Goal: Task Accomplishment & Management: Manage account settings

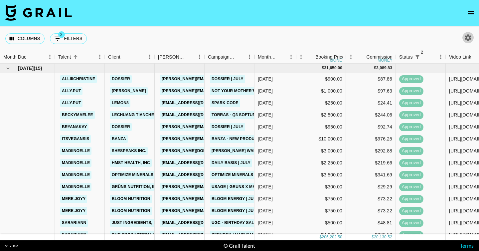
click at [469, 39] on icon "button" at bounding box center [469, 38] width 8 height 8
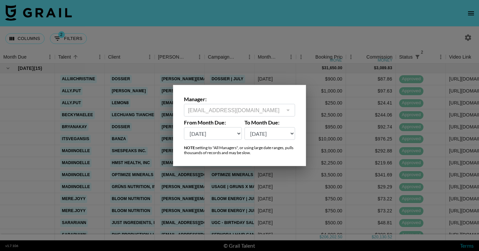
click at [223, 130] on select "[DATE] Sep '[DATE] [DATE] '[DATE] May '[DATE] Mar '[DATE] Jan '[DATE] Nov '[DAT…" at bounding box center [213, 133] width 58 height 13
select select "[DATE]"
click at [184, 127] on select "[DATE] Sep '[DATE] [DATE] '[DATE] May '[DATE] Mar '[DATE] Jan '[DATE] Nov '[DAT…" at bounding box center [213, 133] width 58 height 13
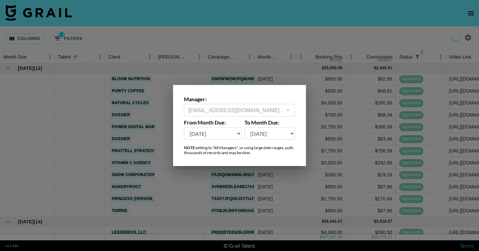
click at [269, 33] on div at bounding box center [239, 125] width 479 height 251
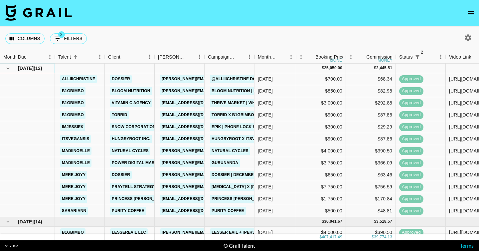
click at [7, 70] on icon "hide children" at bounding box center [8, 68] width 6 height 6
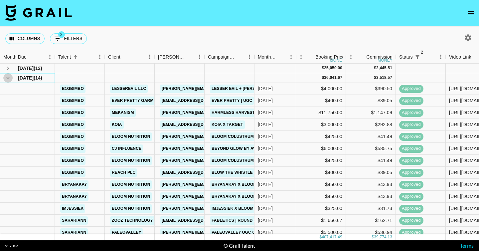
click at [8, 75] on icon "hide children" at bounding box center [8, 78] width 6 height 6
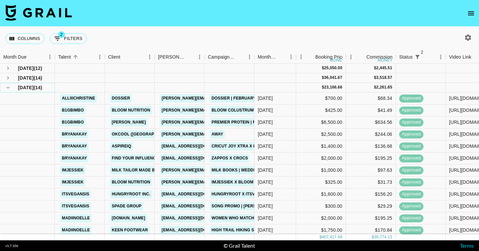
click at [8, 85] on icon "hide children" at bounding box center [8, 88] width 6 height 6
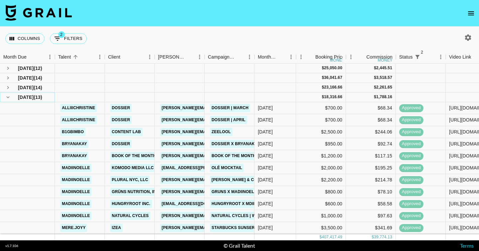
click at [8, 95] on icon "hide children" at bounding box center [8, 97] width 6 height 6
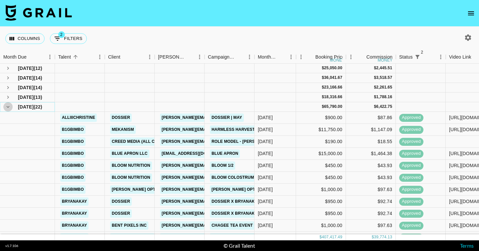
click at [8, 105] on icon "hide children" at bounding box center [8, 107] width 6 height 6
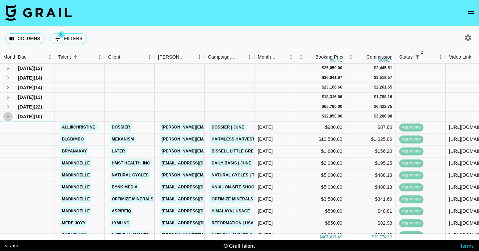
click at [8, 117] on icon "hide children" at bounding box center [8, 117] width 3 height 2
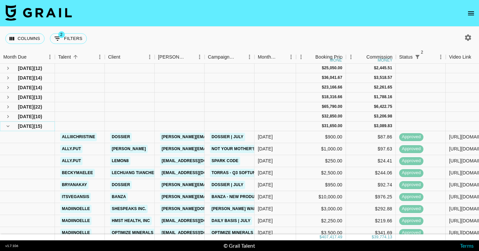
click at [8, 127] on icon "hide children" at bounding box center [8, 126] width 6 height 6
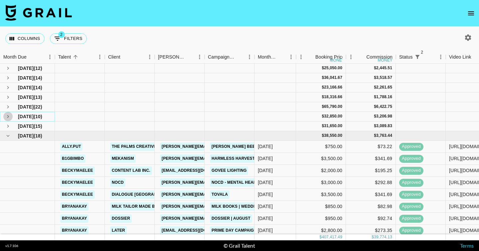
click at [8, 117] on icon "see children" at bounding box center [8, 116] width 2 height 3
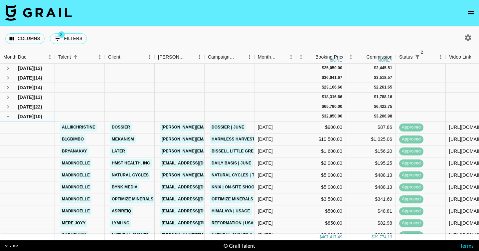
click at [8, 118] on icon "hide children" at bounding box center [8, 117] width 6 height 6
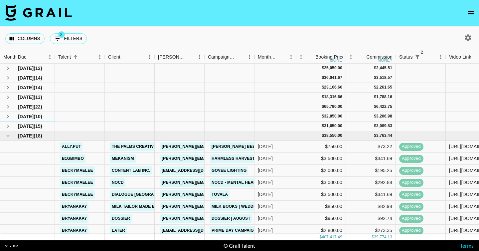
click at [7, 118] on icon "see children" at bounding box center [8, 117] width 6 height 6
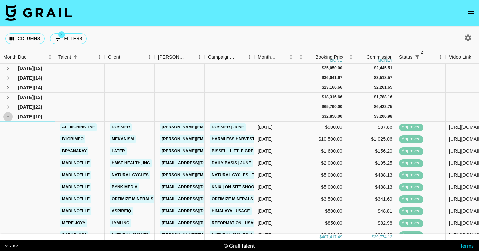
click at [7, 118] on icon "hide children" at bounding box center [8, 117] width 6 height 6
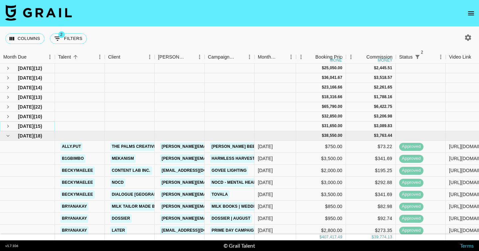
click at [8, 125] on icon "see children" at bounding box center [8, 126] width 6 height 6
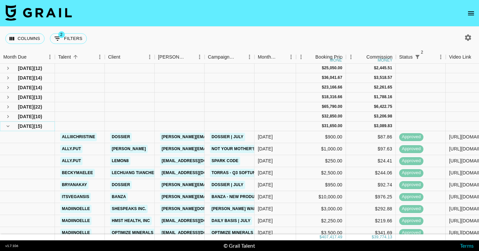
click at [8, 127] on icon "hide children" at bounding box center [8, 126] width 6 height 6
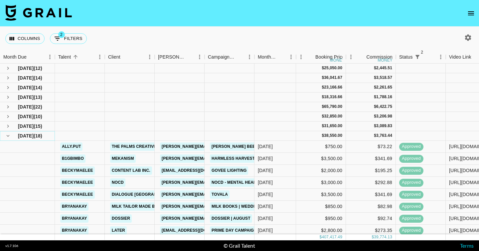
click at [7, 136] on icon "hide children" at bounding box center [8, 136] width 3 height 2
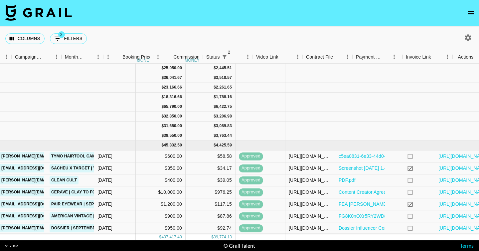
scroll to position [0, 193]
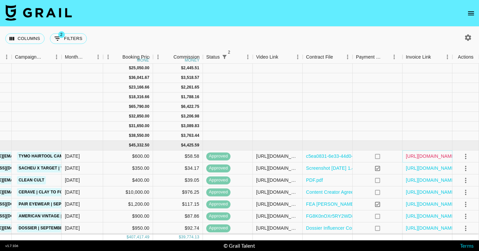
click at [414, 157] on link "[URL][DOMAIN_NAME]" at bounding box center [431, 156] width 50 height 7
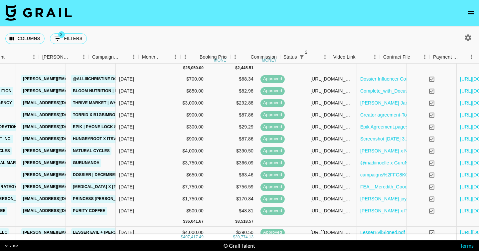
scroll to position [0, 0]
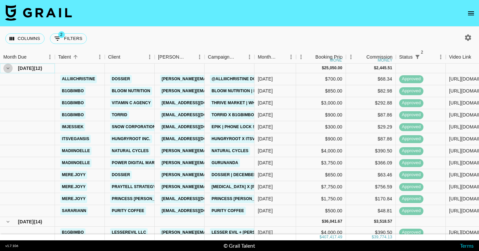
click at [6, 69] on icon "hide children" at bounding box center [8, 68] width 6 height 6
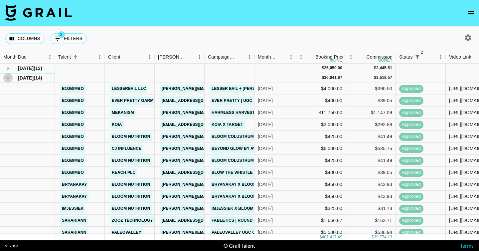
click at [8, 76] on icon "hide children" at bounding box center [8, 78] width 6 height 6
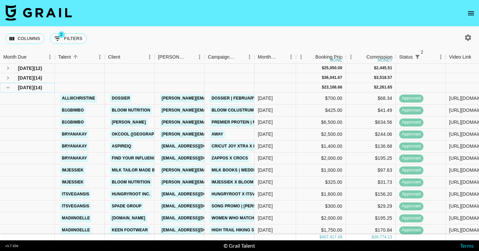
click at [8, 85] on icon "hide children" at bounding box center [8, 88] width 6 height 6
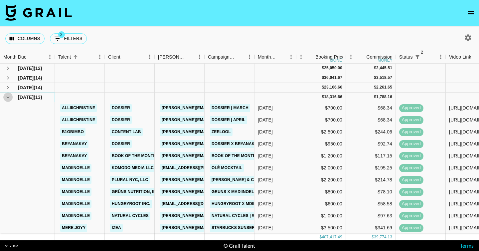
click at [8, 99] on icon "hide children" at bounding box center [8, 97] width 6 height 6
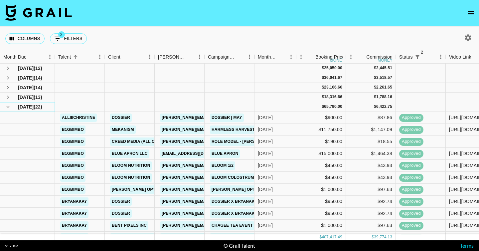
click at [9, 106] on icon "hide children" at bounding box center [8, 107] width 6 height 6
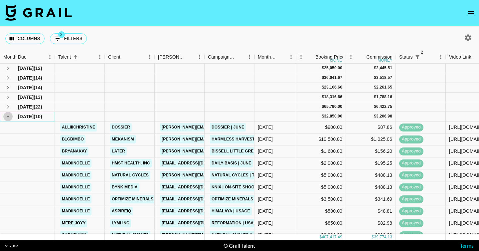
click at [9, 115] on icon "hide children" at bounding box center [8, 117] width 6 height 6
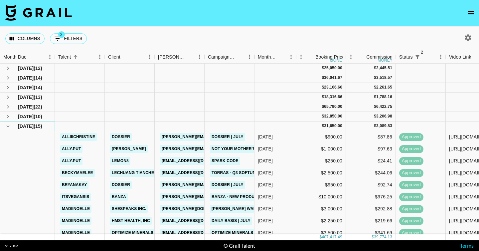
click at [10, 126] on icon "hide children" at bounding box center [8, 126] width 6 height 6
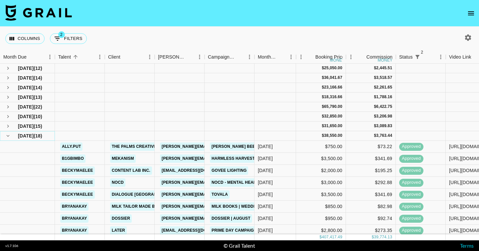
click at [8, 136] on icon "hide children" at bounding box center [8, 136] width 3 height 2
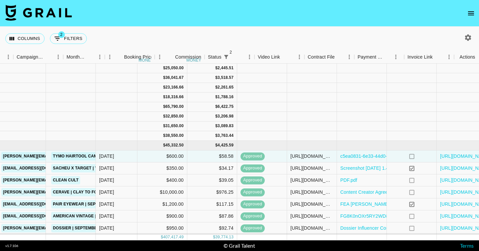
scroll to position [0, 193]
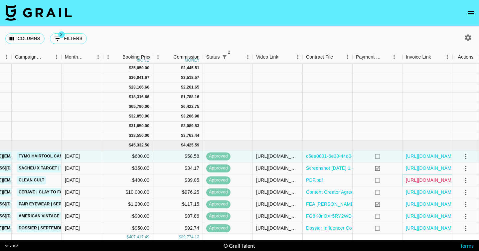
click at [447, 182] on link "[URL][DOMAIN_NAME]" at bounding box center [431, 180] width 50 height 7
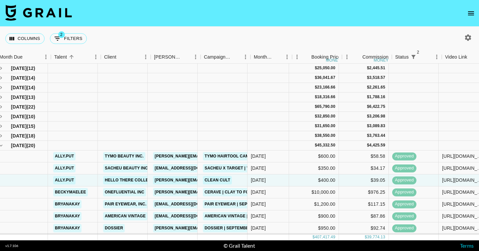
scroll to position [0, 0]
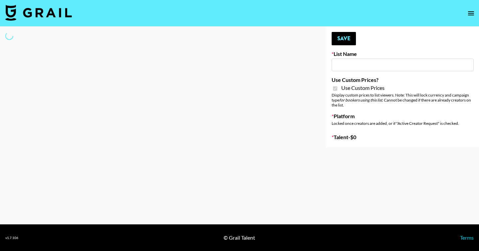
type input "Halovida (10th Oct)"
checkbox input "true"
select select "Brand"
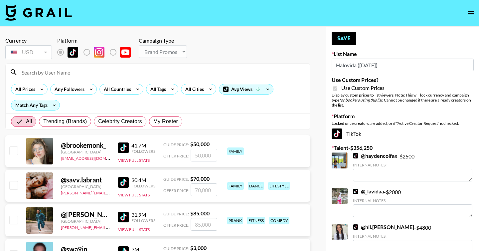
click at [102, 74] on input at bounding box center [162, 72] width 289 height 11
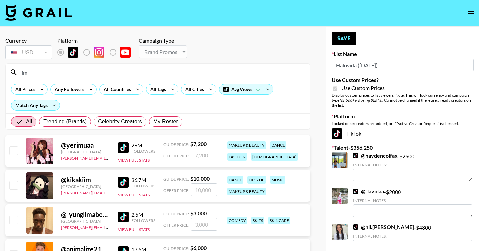
type input "imjessiek"
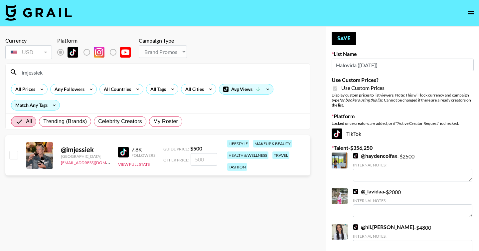
click at [16, 157] on input "checkbox" at bounding box center [13, 155] width 8 height 8
checkbox input "true"
type input "500"
click at [345, 39] on button "Save" at bounding box center [344, 38] width 24 height 13
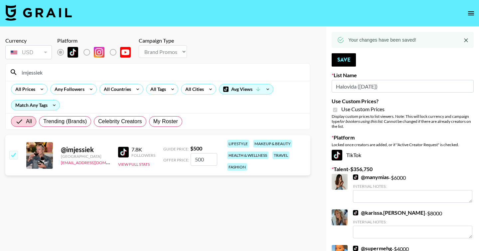
click at [345, 88] on input "Halovida (10th Oct)" at bounding box center [403, 86] width 142 height 13
drag, startPoint x: 345, startPoint y: 88, endPoint x: 381, endPoint y: 1, distance: 93.4
click at [347, 63] on button "Save" at bounding box center [344, 59] width 24 height 13
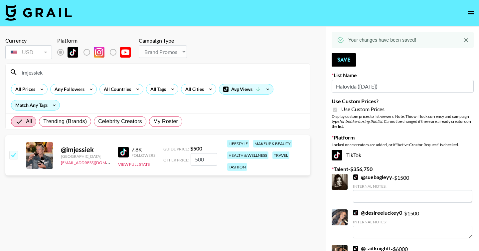
drag, startPoint x: 96, startPoint y: 75, endPoint x: 0, endPoint y: 70, distance: 96.4
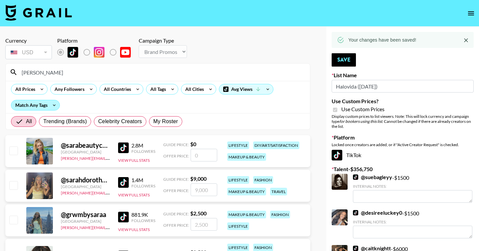
type input "sarar"
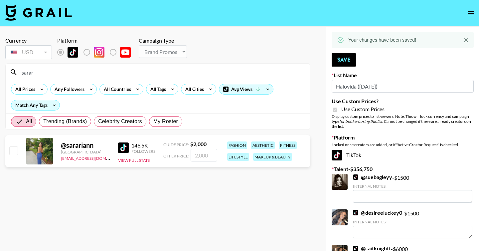
click at [15, 152] on input "checkbox" at bounding box center [13, 151] width 8 height 8
checkbox input "true"
type input "2000"
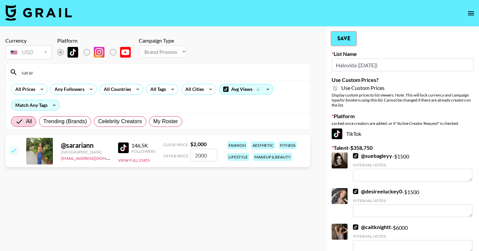
click at [352, 37] on button "Save" at bounding box center [344, 38] width 24 height 13
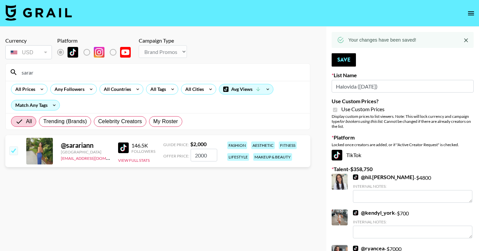
click at [104, 71] on input "sarar" at bounding box center [162, 72] width 289 height 11
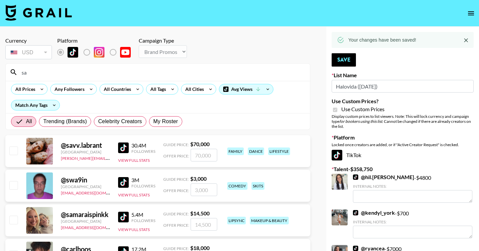
type input "s"
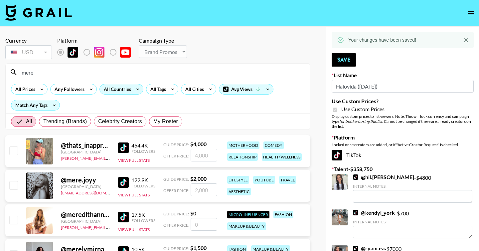
type input "meredithgo"
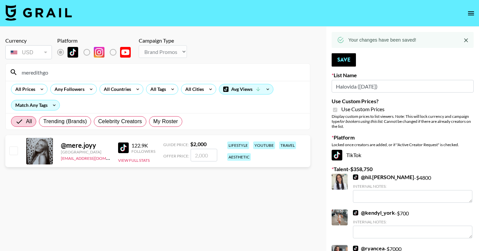
click at [12, 150] on input "checkbox" at bounding box center [13, 151] width 8 height 8
checkbox input "true"
type input "2000"
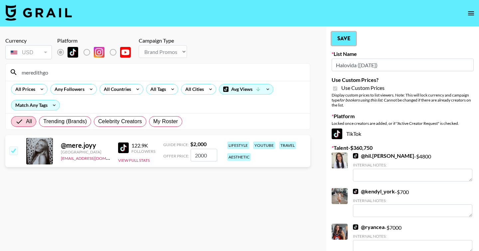
click at [340, 41] on button "Save" at bounding box center [344, 38] width 24 height 13
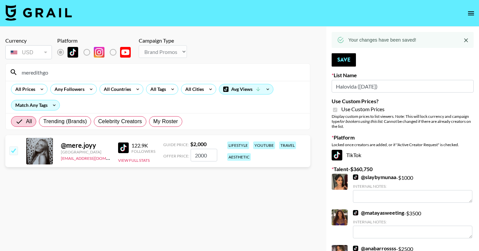
drag, startPoint x: 62, startPoint y: 73, endPoint x: 4, endPoint y: 73, distance: 58.3
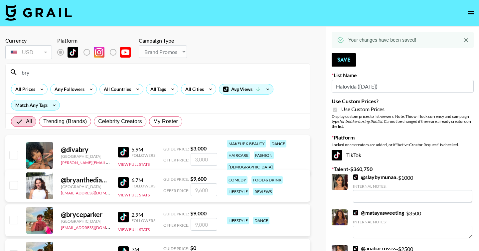
type input "bryanakay"
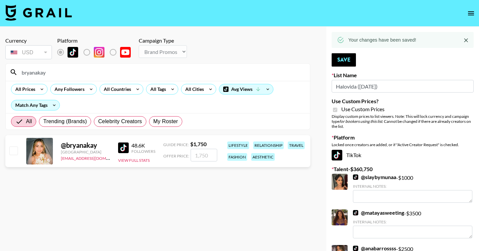
click at [13, 153] on input "checkbox" at bounding box center [13, 151] width 8 height 8
checkbox input "true"
type input "1750"
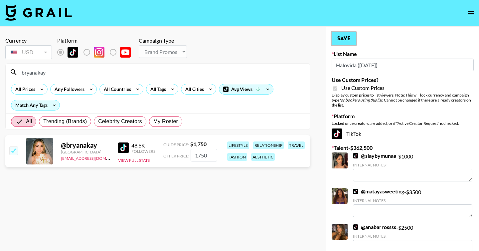
click at [344, 40] on button "Save" at bounding box center [344, 38] width 24 height 13
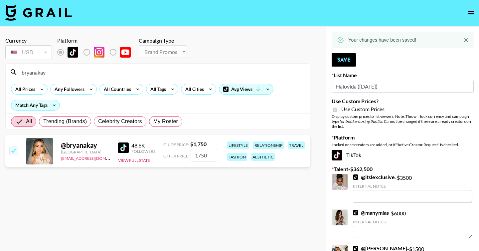
click at [96, 76] on input "bryanakay" at bounding box center [162, 72] width 289 height 11
drag, startPoint x: 76, startPoint y: 72, endPoint x: 0, endPoint y: 65, distance: 76.2
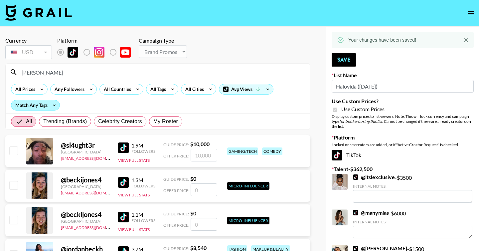
type input "becky"
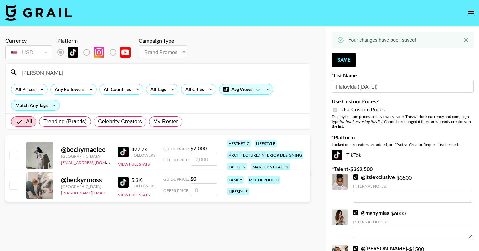
click at [12, 157] on input "checkbox" at bounding box center [13, 155] width 8 height 8
checkbox input "true"
type input "7000"
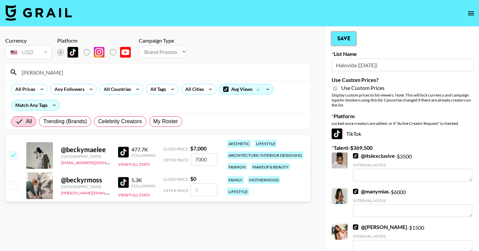
click at [341, 38] on button "Save" at bounding box center [344, 38] width 24 height 13
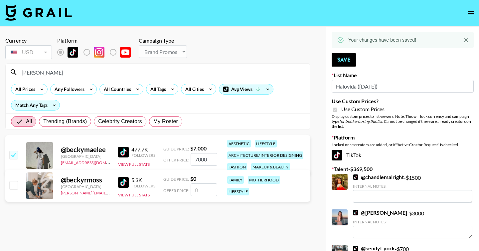
drag, startPoint x: 123, startPoint y: 74, endPoint x: 0, endPoint y: 71, distance: 123.2
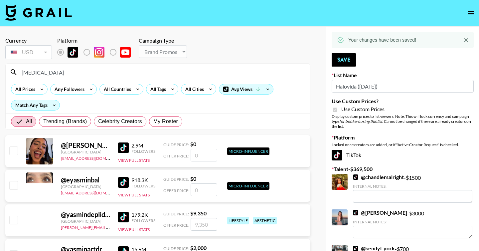
type input "yasmine"
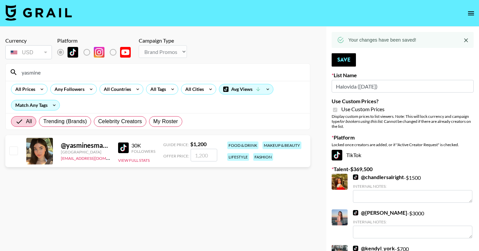
click at [15, 149] on input "checkbox" at bounding box center [13, 151] width 8 height 8
checkbox input "true"
type input "1200"
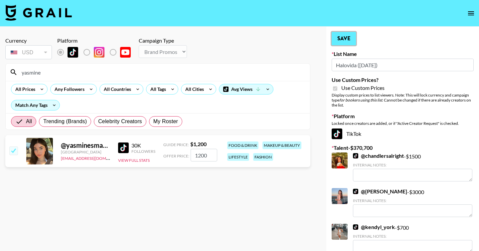
click at [344, 38] on button "Save" at bounding box center [344, 38] width 24 height 13
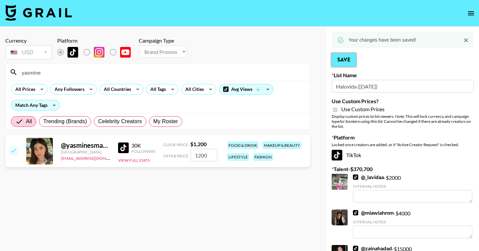
click at [355, 60] on button "Save" at bounding box center [344, 59] width 24 height 13
